Goal: Navigation & Orientation: Find specific page/section

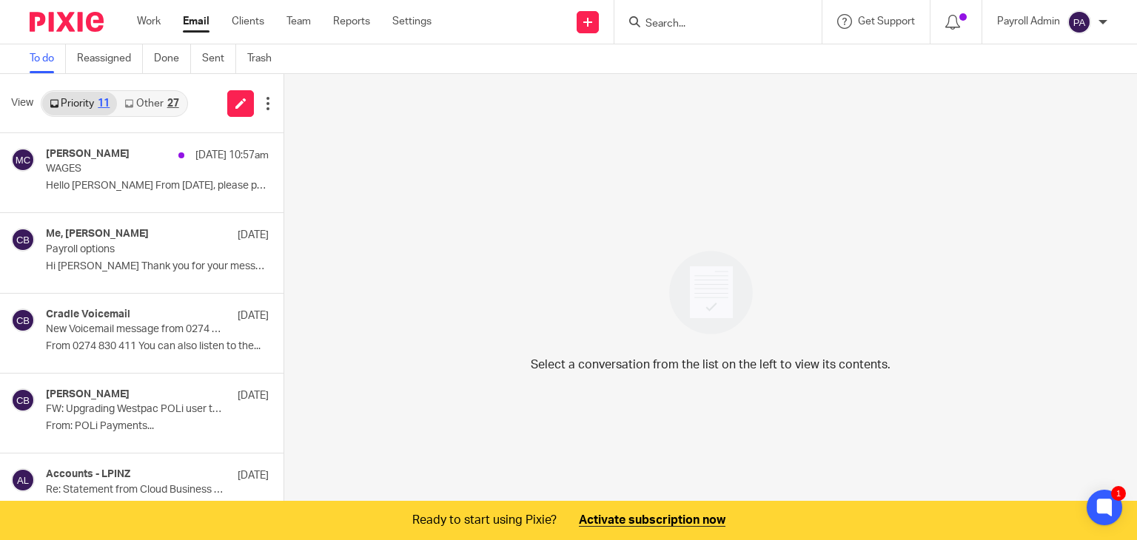
scroll to position [37, 0]
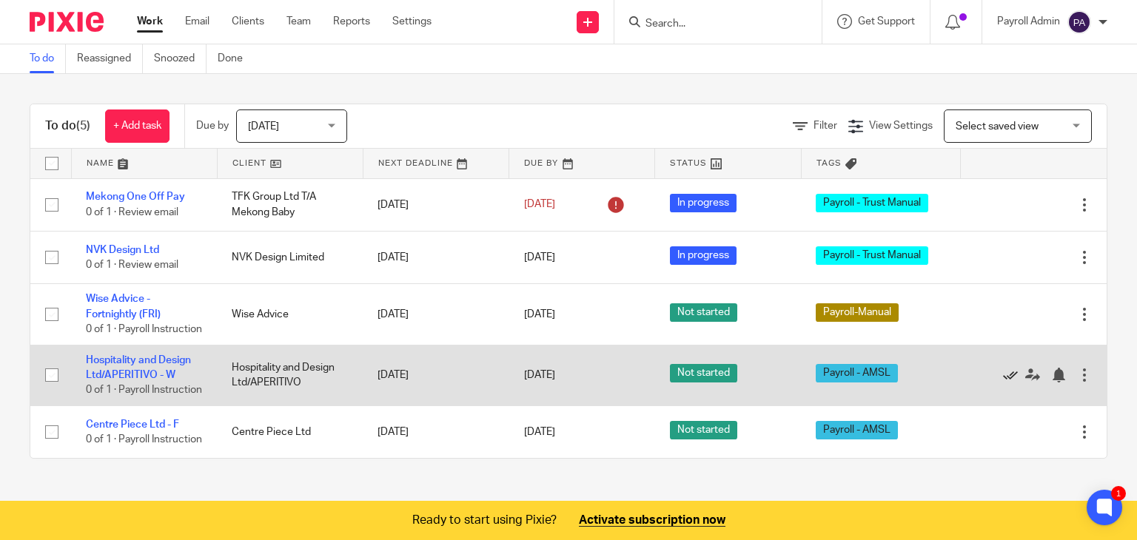
click at [1003, 383] on icon at bounding box center [1010, 375] width 15 height 15
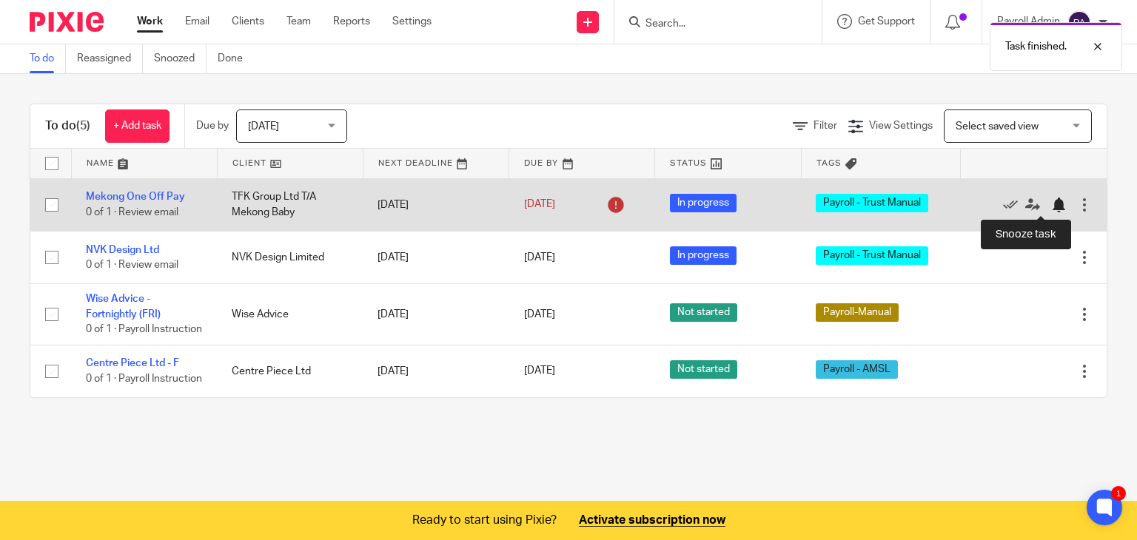
click at [1051, 204] on div at bounding box center [1058, 205] width 15 height 15
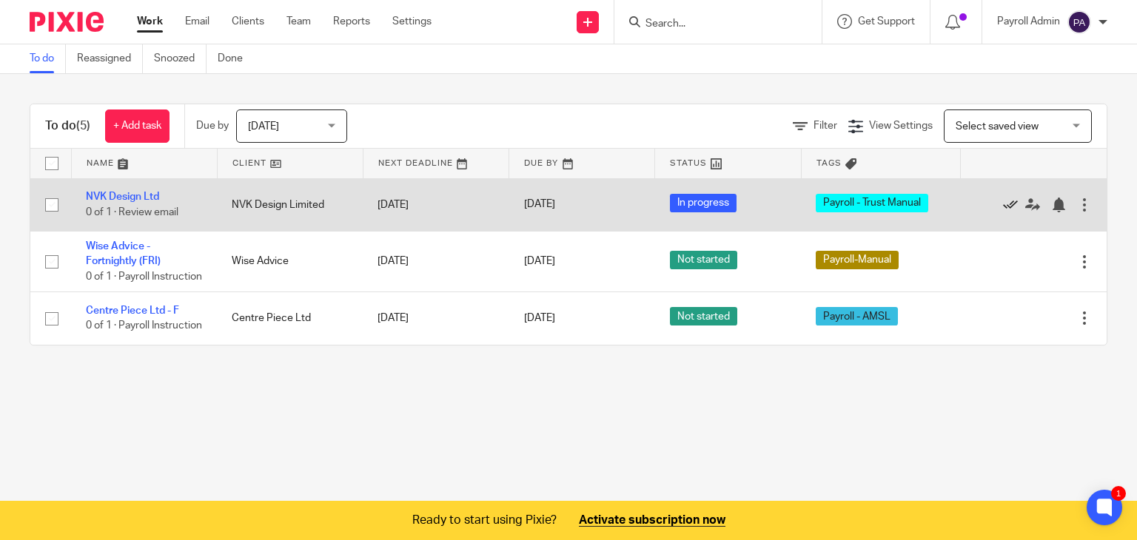
click at [1003, 202] on icon at bounding box center [1010, 205] width 15 height 15
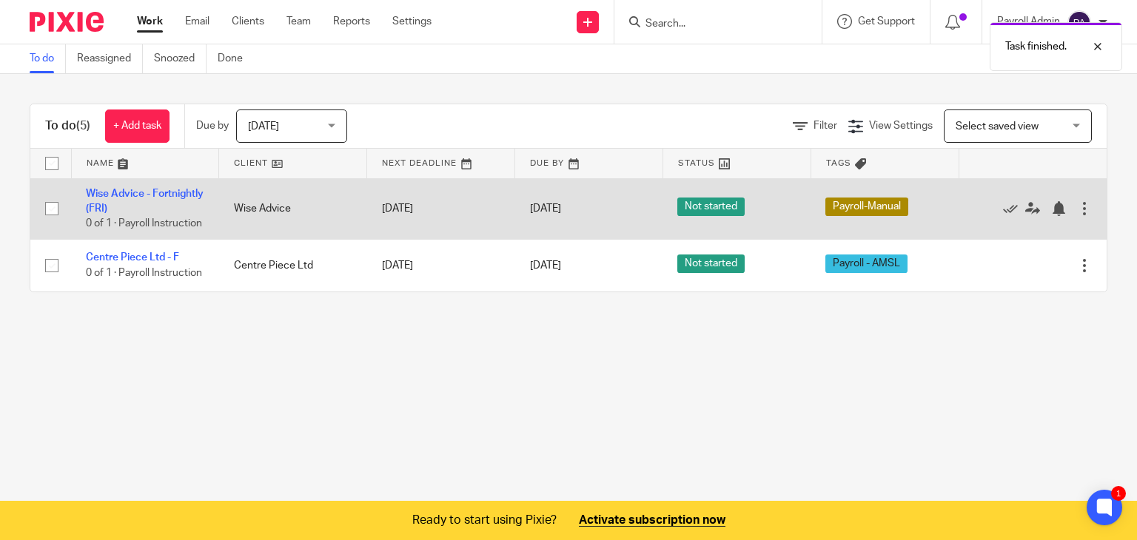
click at [986, 202] on div "Edit task Delete" at bounding box center [1032, 208] width 118 height 37
click at [1003, 212] on icon at bounding box center [1010, 208] width 15 height 15
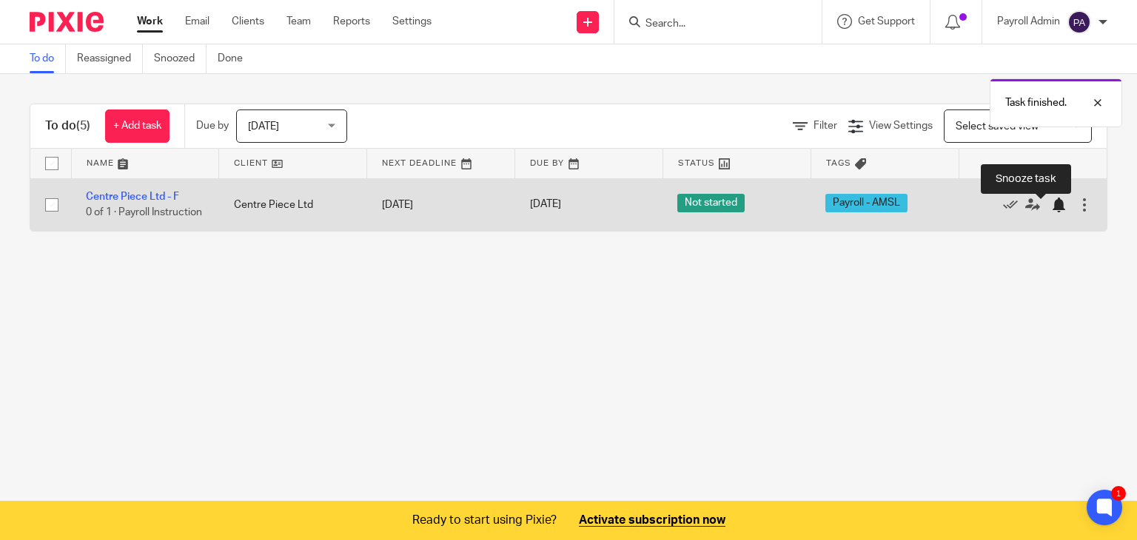
click at [1051, 212] on div at bounding box center [1058, 205] width 15 height 15
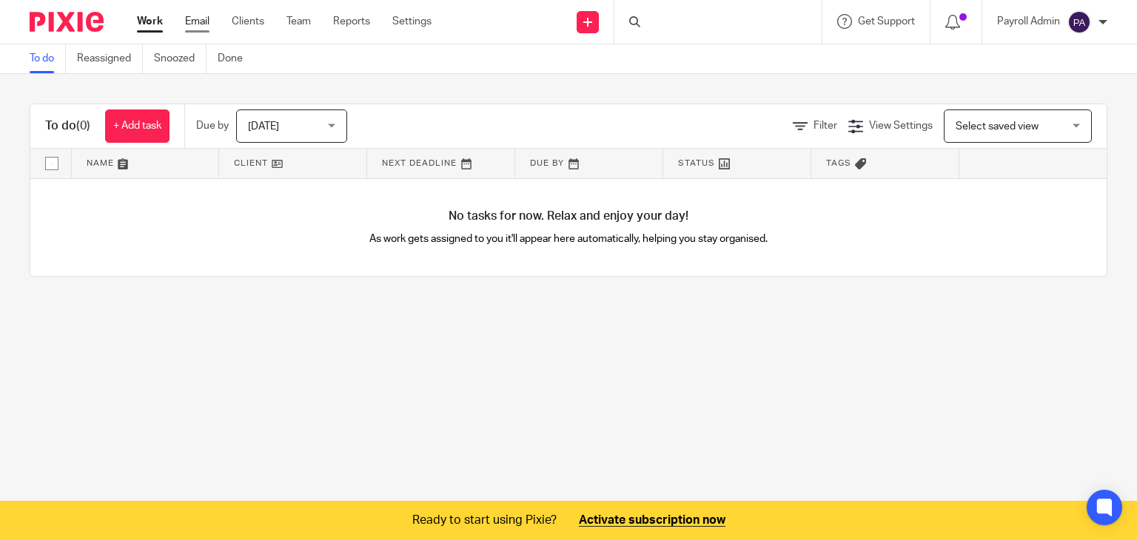
click at [195, 21] on link "Email" at bounding box center [197, 21] width 24 height 15
